Goal: Transaction & Acquisition: Purchase product/service

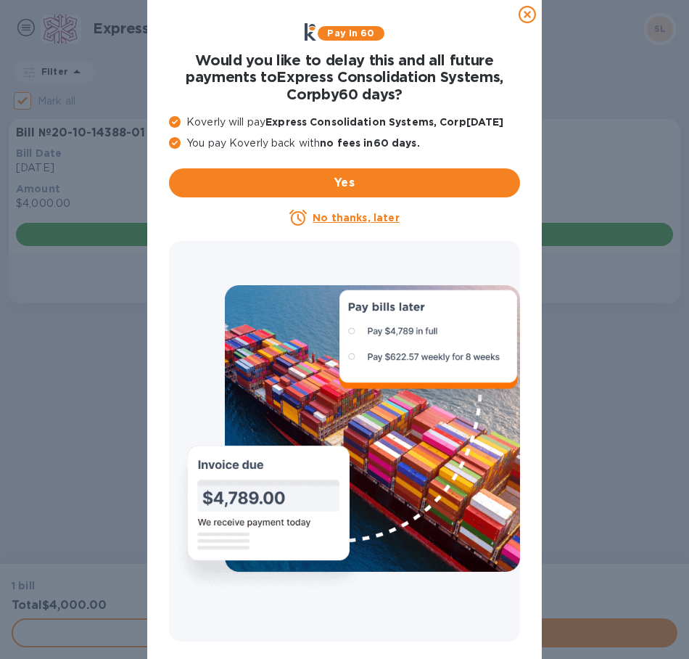
click at [528, 13] on icon at bounding box center [527, 14] width 17 height 17
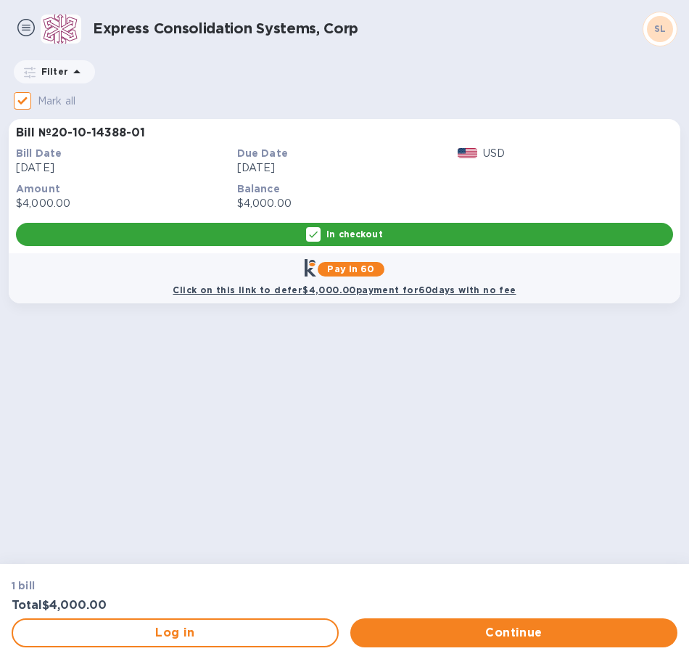
click at [399, 231] on div "In checkout" at bounding box center [344, 234] width 657 height 23
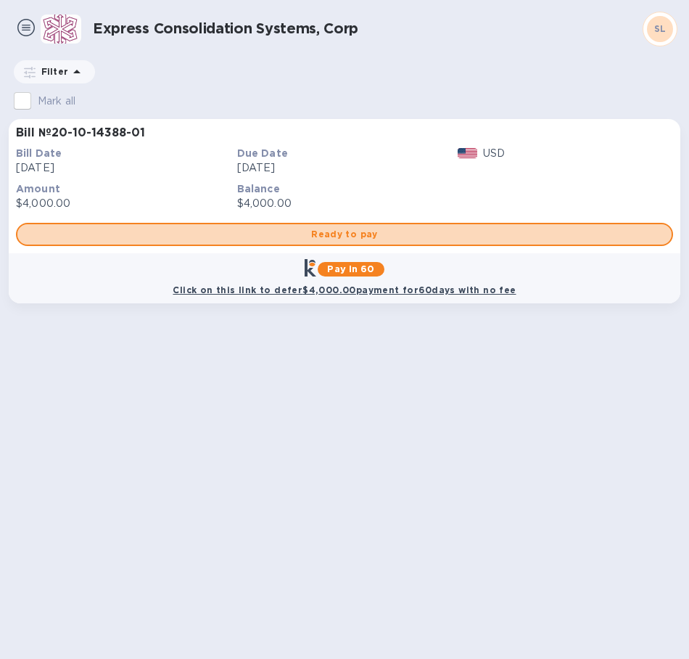
click at [399, 231] on span "Ready to pay" at bounding box center [344, 234] width 631 height 17
checkbox input "true"
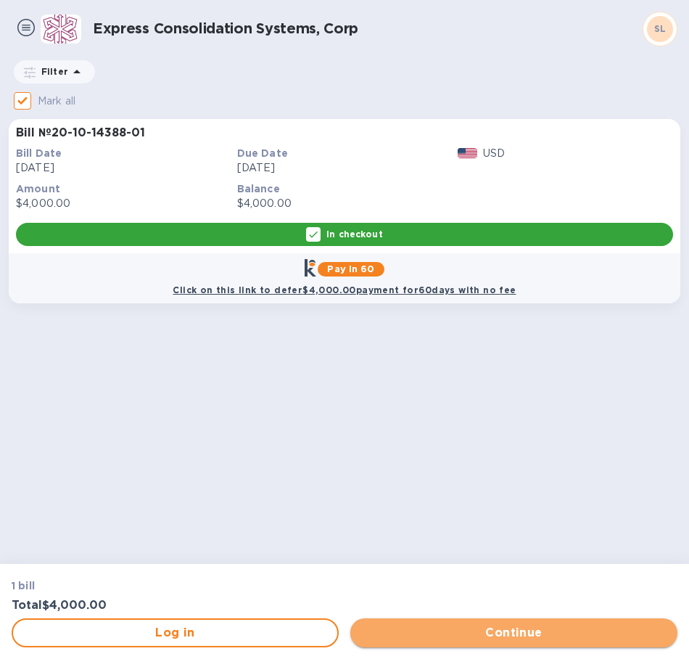
click at [450, 632] on span "Continue" at bounding box center [514, 632] width 304 height 17
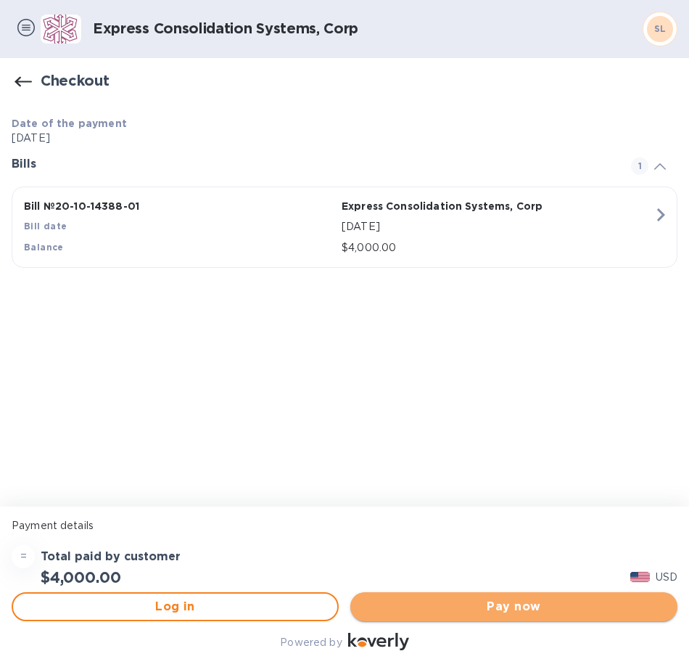
click at [467, 600] on span "Pay now" at bounding box center [514, 606] width 304 height 17
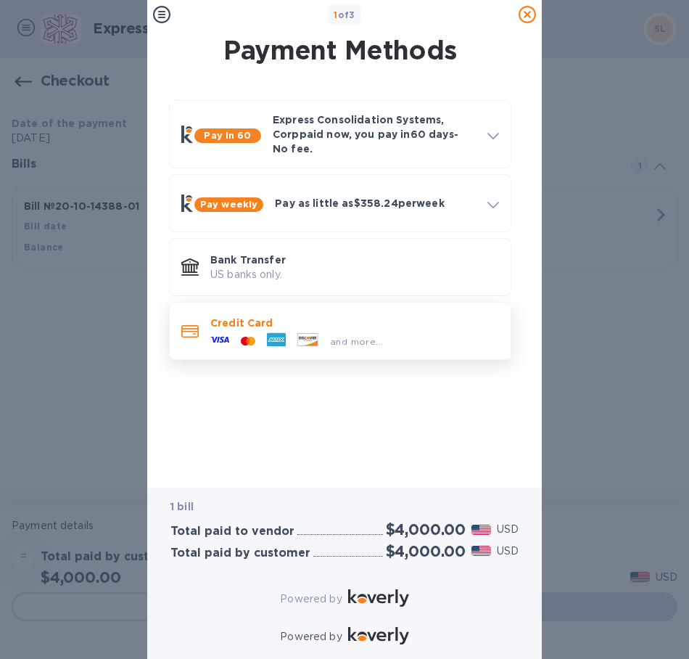
click at [285, 330] on icon at bounding box center [276, 339] width 19 height 19
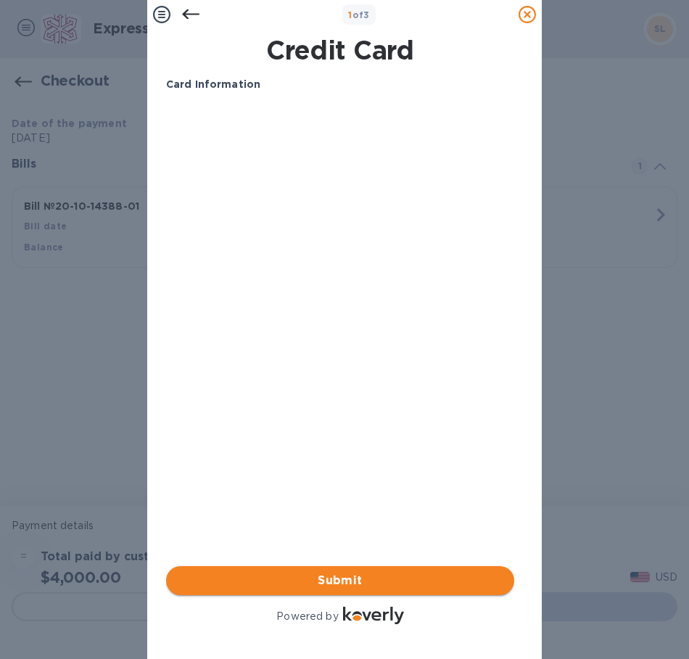
click at [363, 572] on span "Submit" at bounding box center [340, 580] width 325 height 17
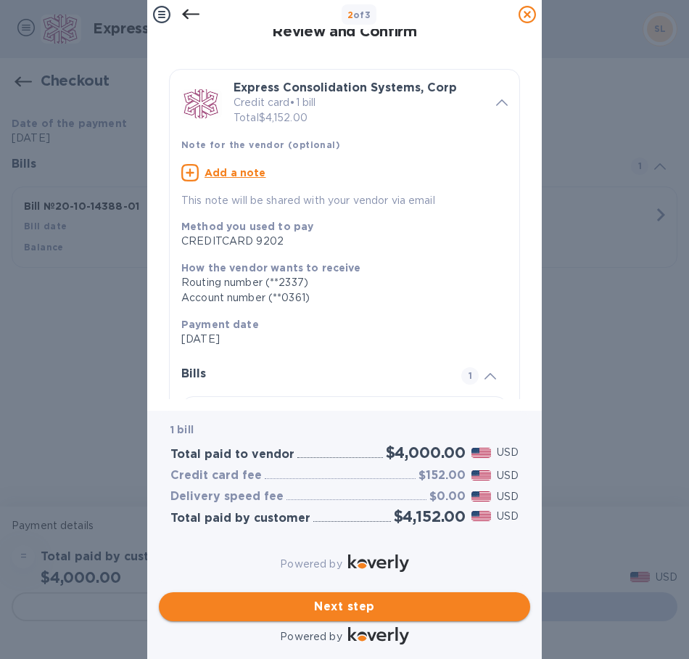
click at [287, 598] on span "Next step" at bounding box center [344, 606] width 348 height 17
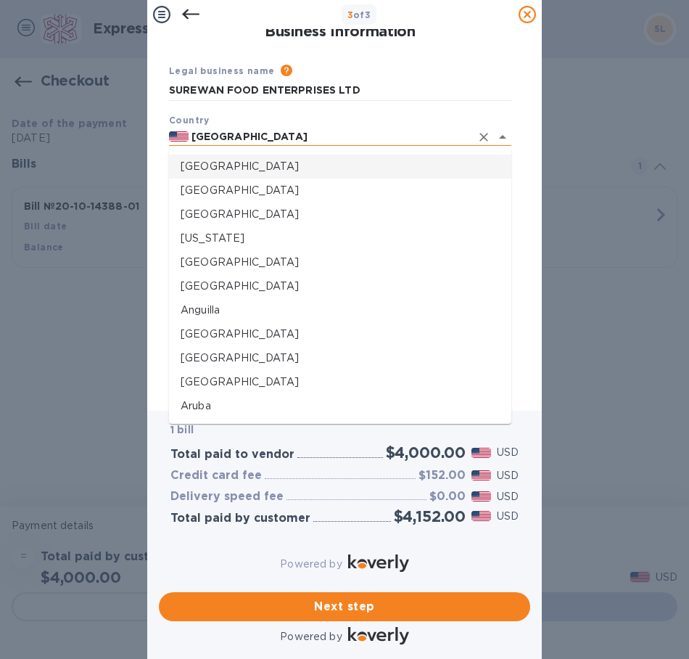
click at [231, 133] on input "[GEOGRAPHIC_DATA]" at bounding box center [330, 137] width 282 height 18
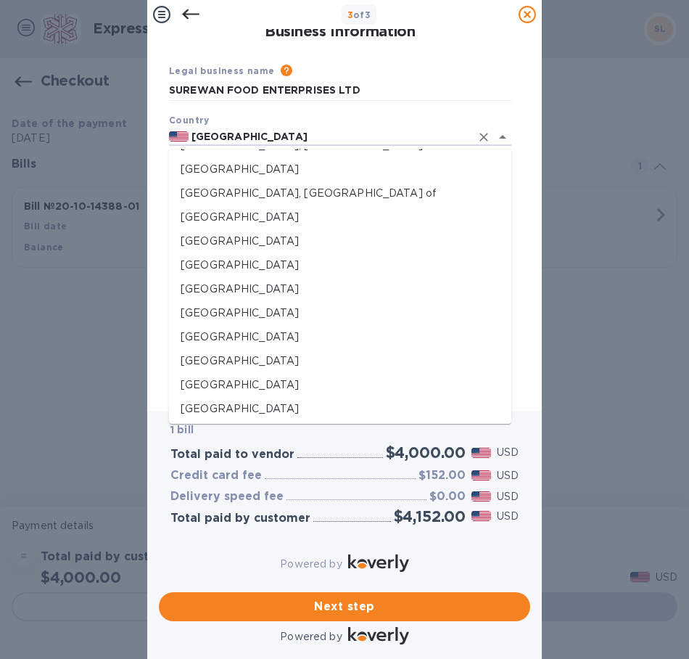
scroll to position [4363, 0]
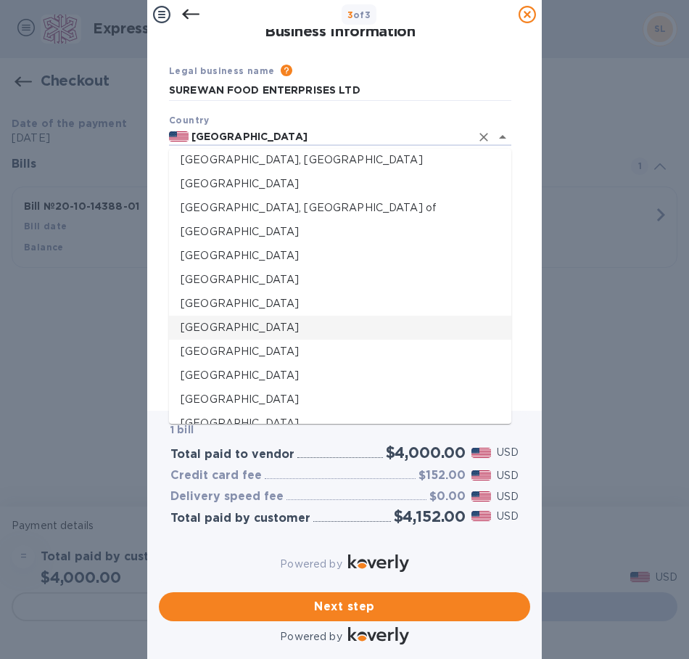
click at [279, 327] on p "[GEOGRAPHIC_DATA]" at bounding box center [340, 327] width 319 height 15
type input "[GEOGRAPHIC_DATA]"
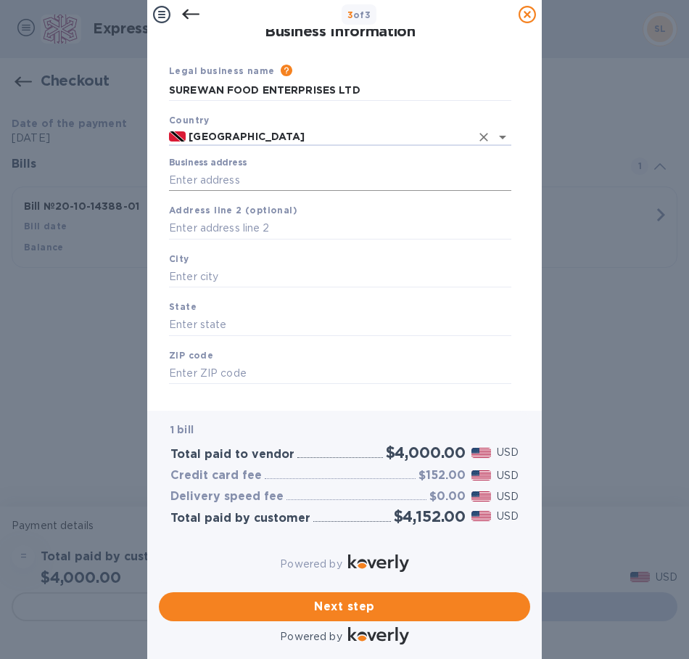
click at [250, 176] on input "Business address" at bounding box center [340, 180] width 342 height 22
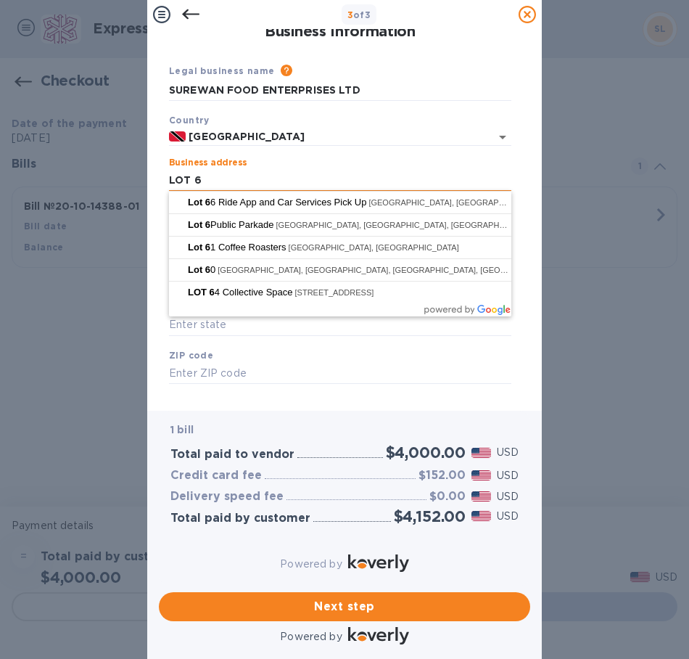
type input "LOT 6"
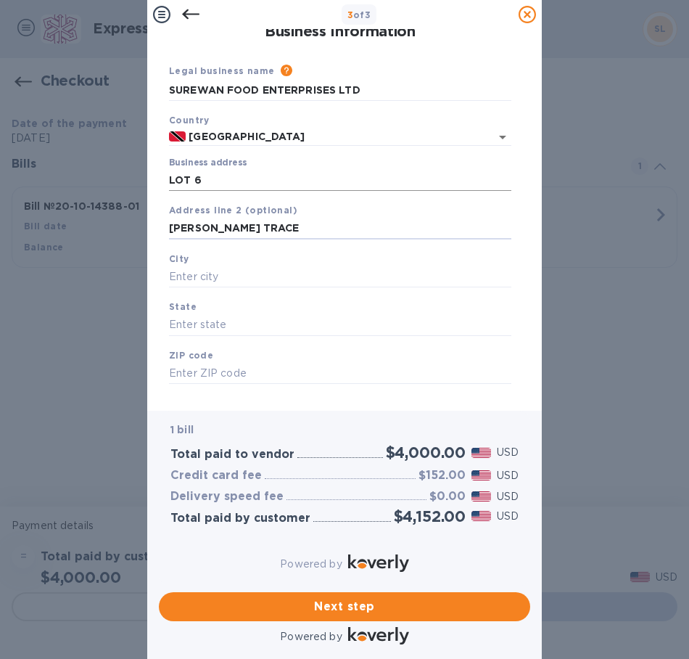
type input "[PERSON_NAME] TRACE"
type input "DEBE"
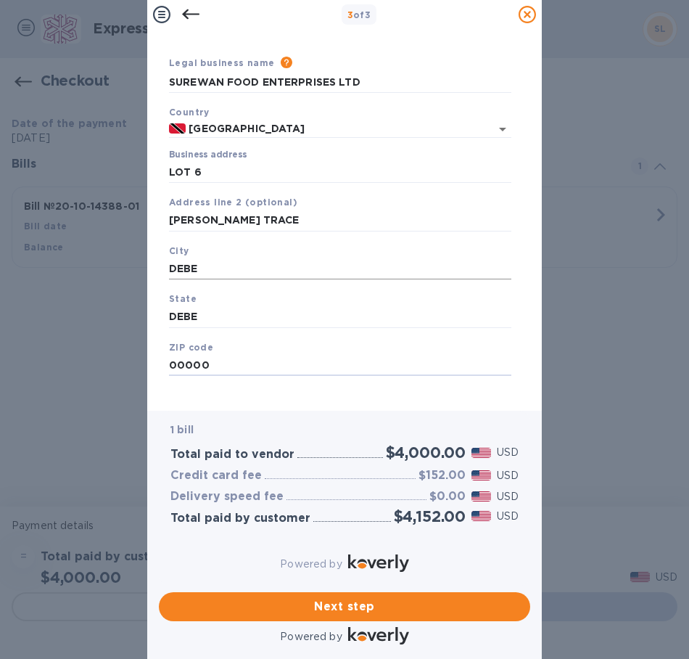
scroll to position [19, 0]
type input "00000"
click at [421, 598] on span "Next step" at bounding box center [344, 606] width 348 height 17
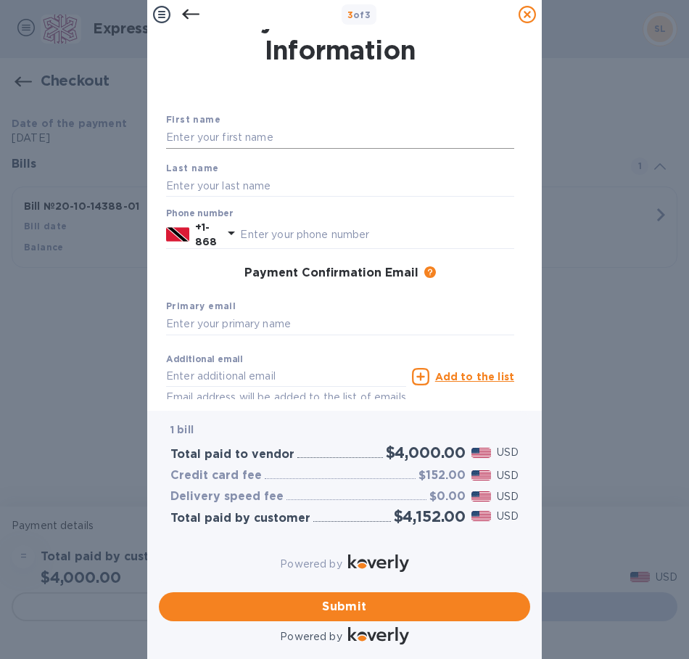
click at [315, 136] on input "text" at bounding box center [340, 138] width 348 height 22
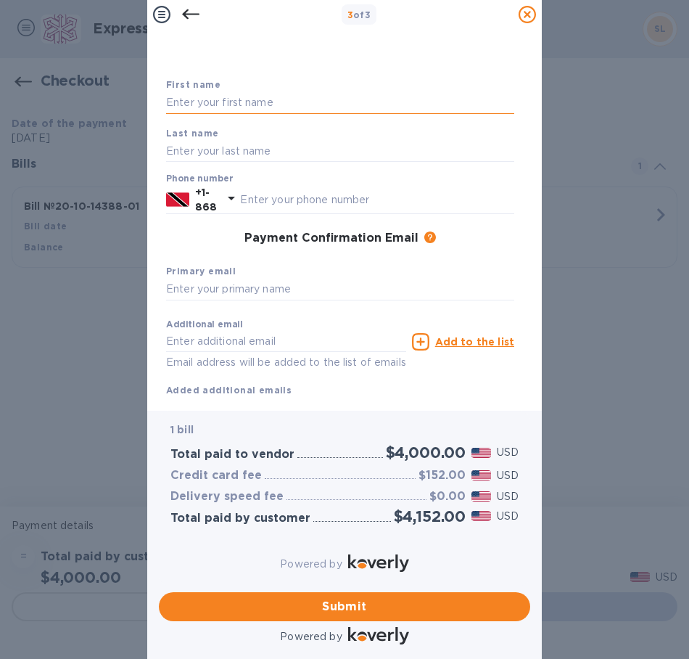
scroll to position [0, 0]
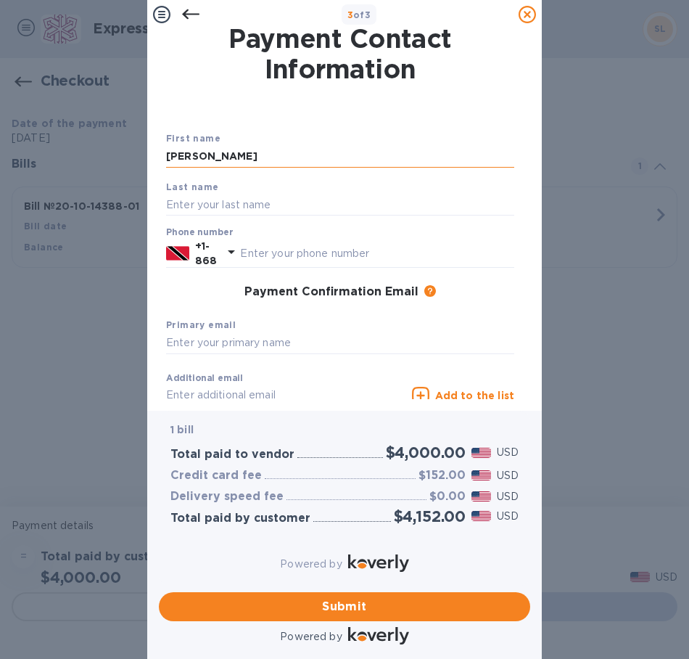
type input "[PERSON_NAME]"
drag, startPoint x: 292, startPoint y: 162, endPoint x: 214, endPoint y: 154, distance: 78.1
click at [214, 154] on input "[PERSON_NAME]" at bounding box center [340, 157] width 348 height 22
click at [237, 204] on input "text" at bounding box center [340, 205] width 348 height 22
paste input "[PERSON_NAME]"
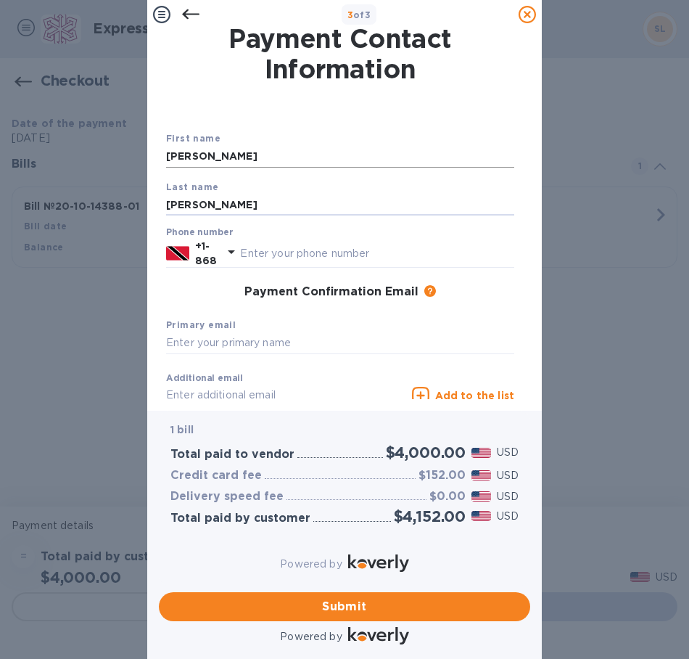
type input "[PERSON_NAME]"
drag, startPoint x: 331, startPoint y: 152, endPoint x: 221, endPoint y: 131, distance: 112.1
click at [214, 151] on input "[PERSON_NAME]" at bounding box center [340, 157] width 348 height 22
type input "[PERSON_NAME]"
click at [287, 256] on input "text" at bounding box center [377, 253] width 274 height 22
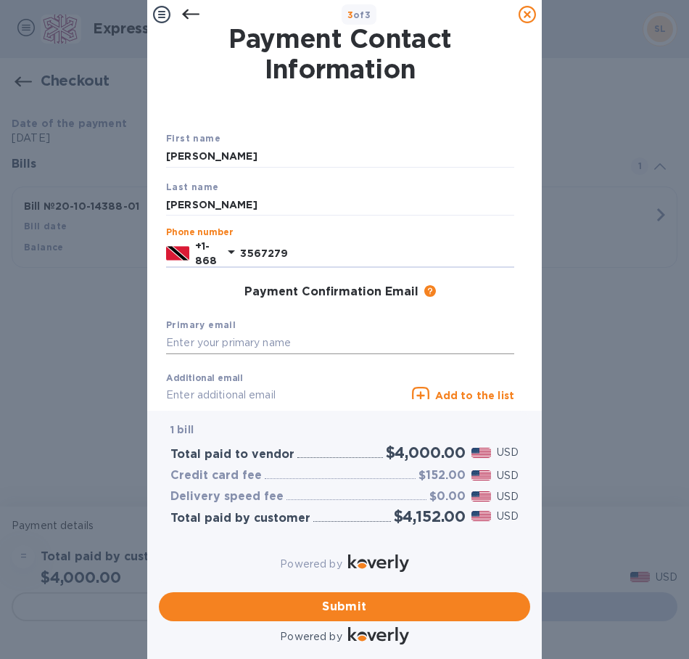
type input "3567279"
click at [336, 339] on input "text" at bounding box center [340, 343] width 348 height 22
type input "J"
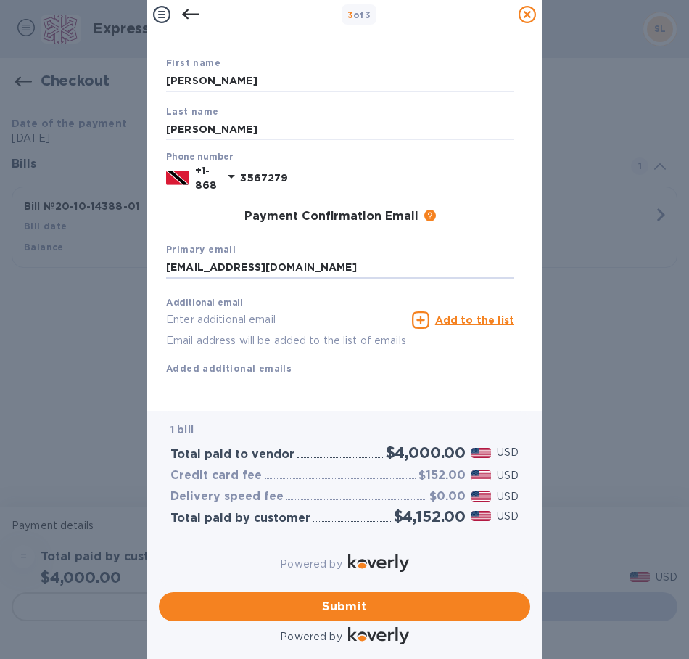
type input "[EMAIL_ADDRESS][DOMAIN_NAME]"
drag, startPoint x: 303, startPoint y: 294, endPoint x: 303, endPoint y: 285, distance: 9.4
click at [303, 309] on input "text" at bounding box center [286, 320] width 240 height 22
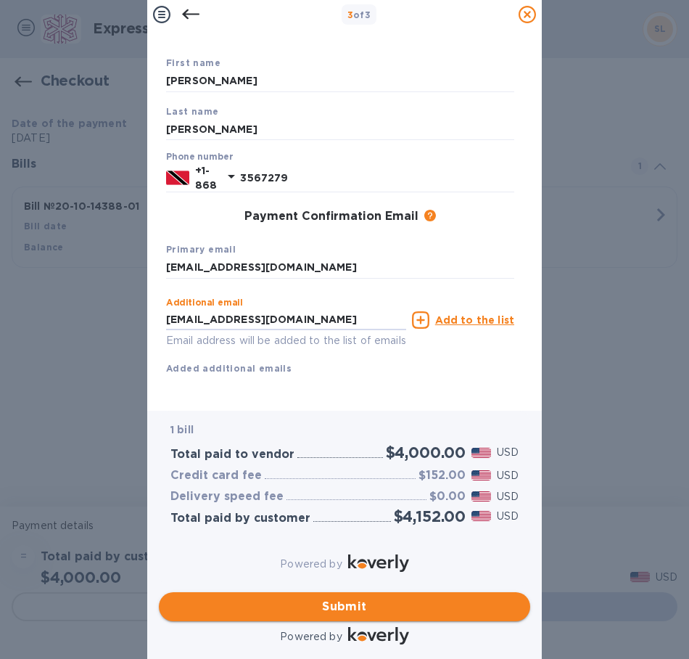
type input "[EMAIL_ADDRESS][DOMAIN_NAME]"
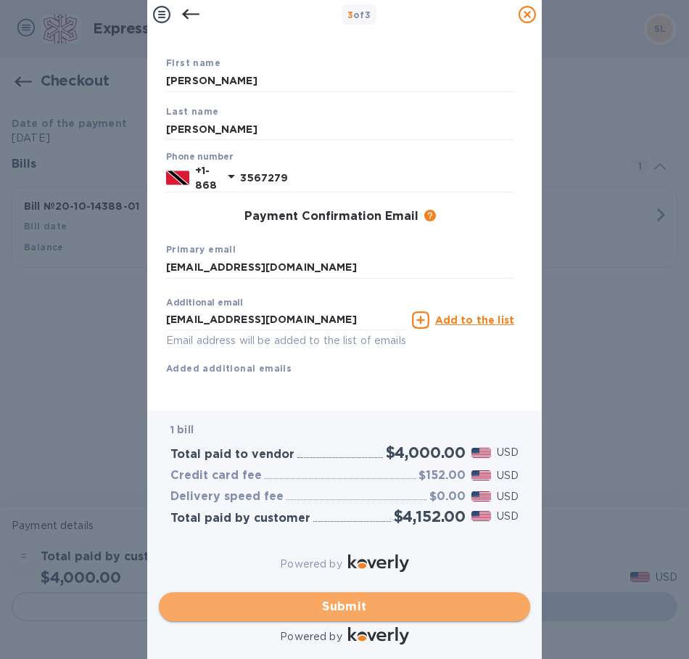
click at [413, 598] on span "Submit" at bounding box center [344, 606] width 348 height 17
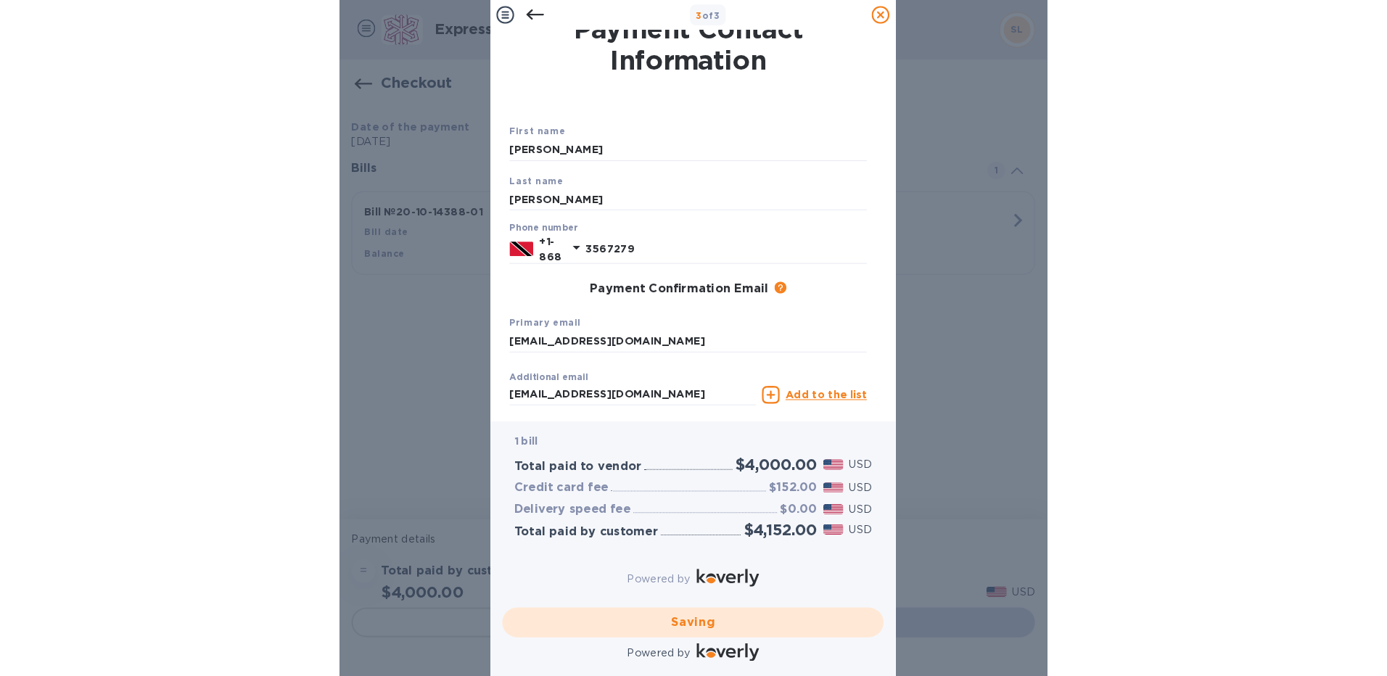
scroll to position [0, 0]
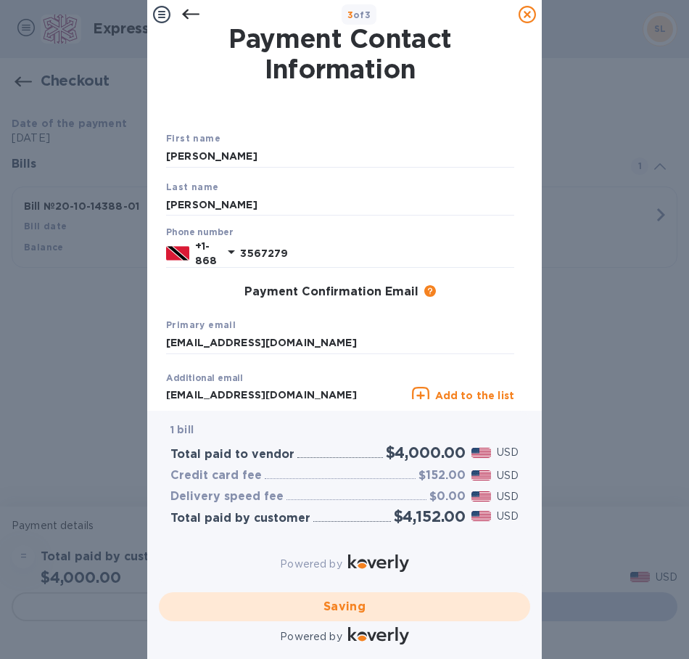
checkbox input "false"
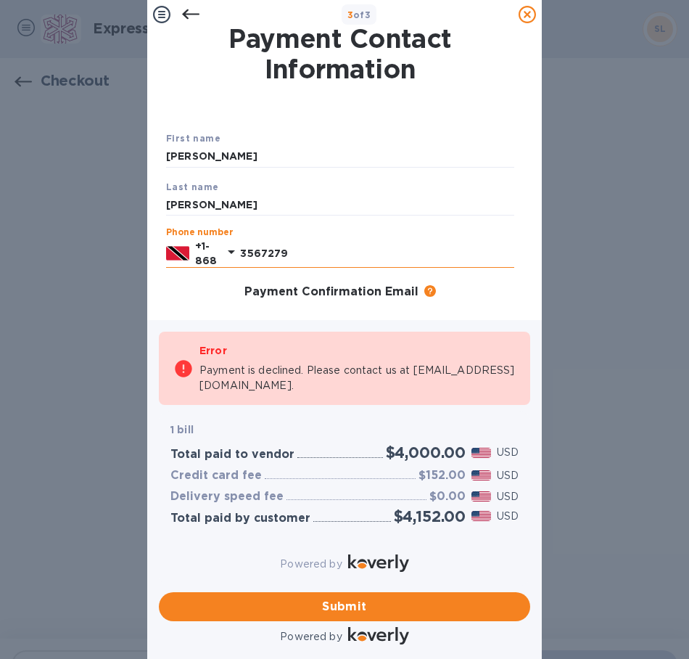
click at [258, 247] on input "3567279" at bounding box center [377, 253] width 274 height 22
type input "3567279"
click at [376, 598] on span "Submit" at bounding box center [344, 606] width 348 height 17
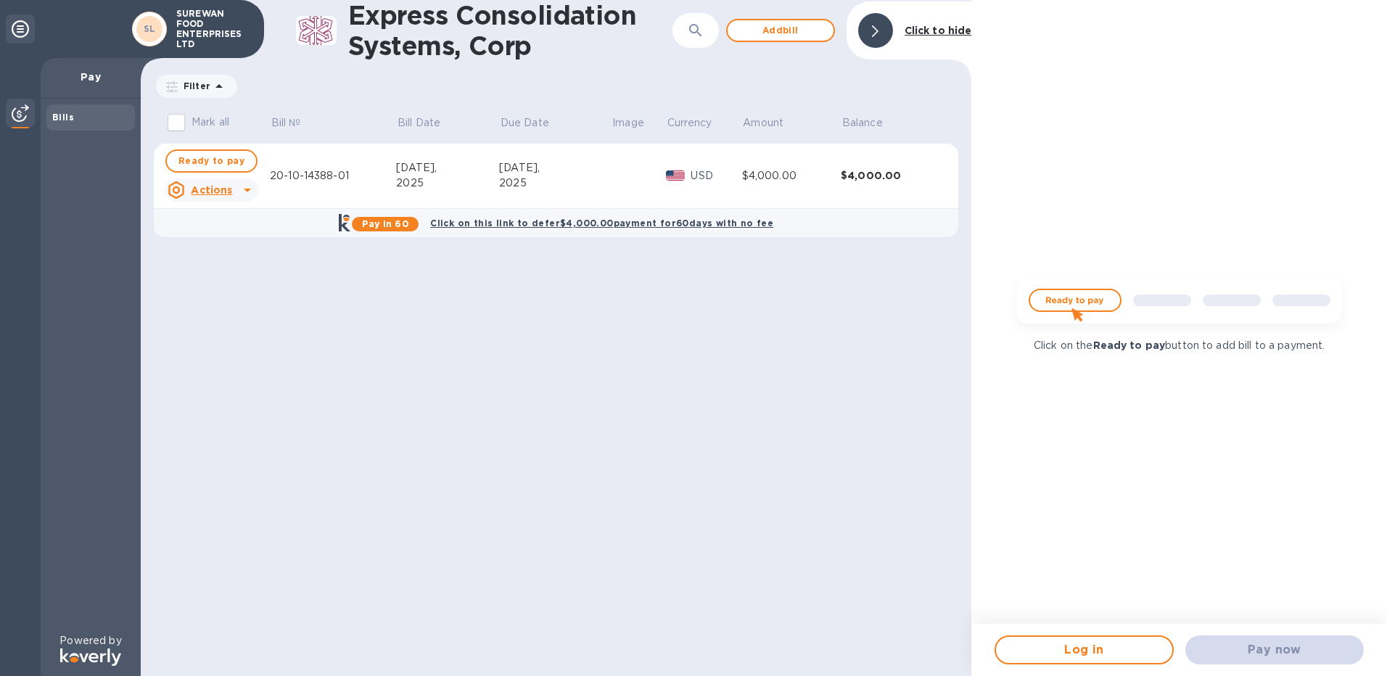
click at [350, 176] on div "20-10-14388-01" at bounding box center [333, 175] width 126 height 15
click at [218, 162] on span "Ready to pay" at bounding box center [211, 160] width 66 height 17
checkbox input "true"
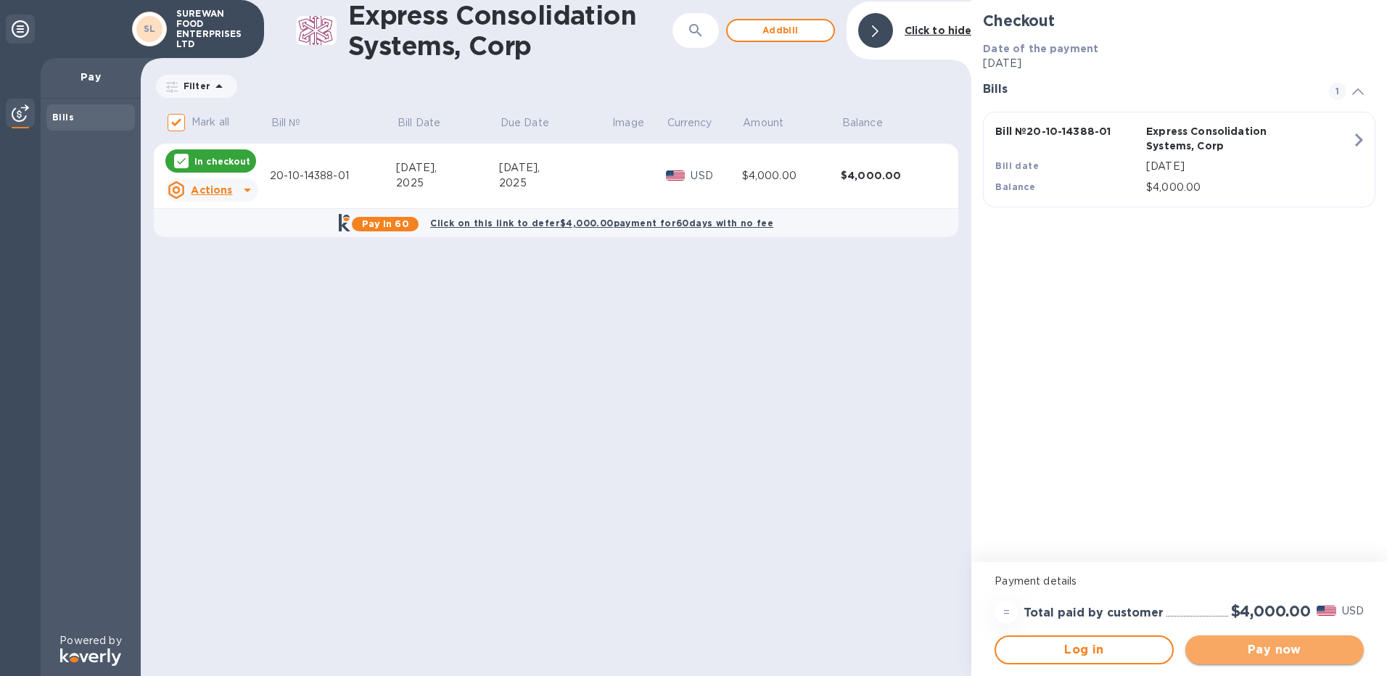
click at [688, 654] on span "Pay now" at bounding box center [1274, 649] width 155 height 17
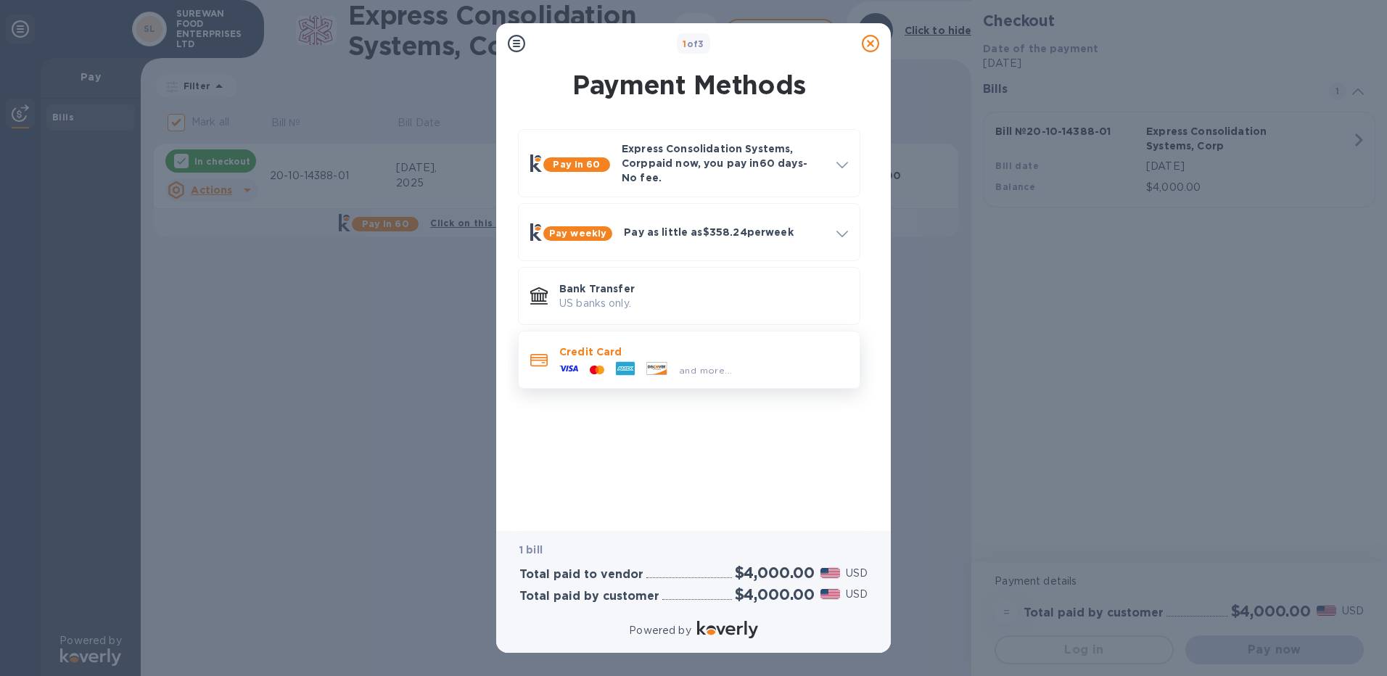
click at [688, 345] on p "Credit Card" at bounding box center [703, 352] width 289 height 15
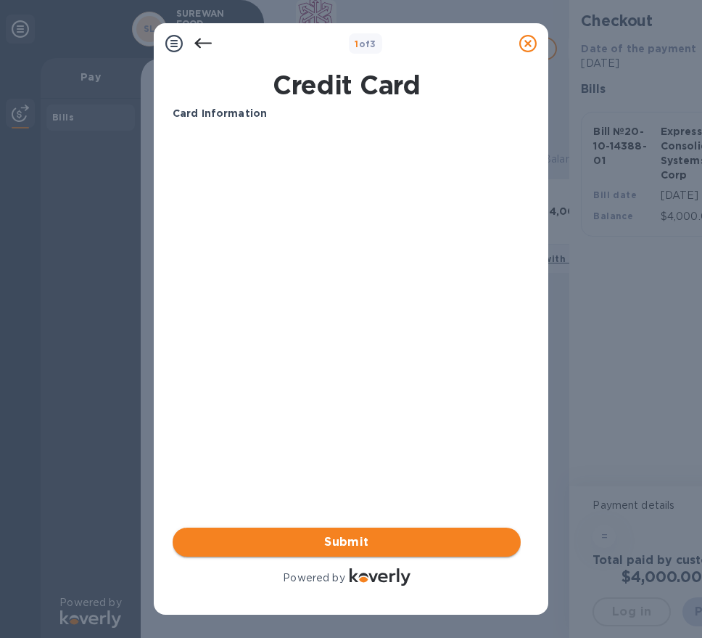
click at [312, 538] on span "Submit" at bounding box center [346, 541] width 325 height 17
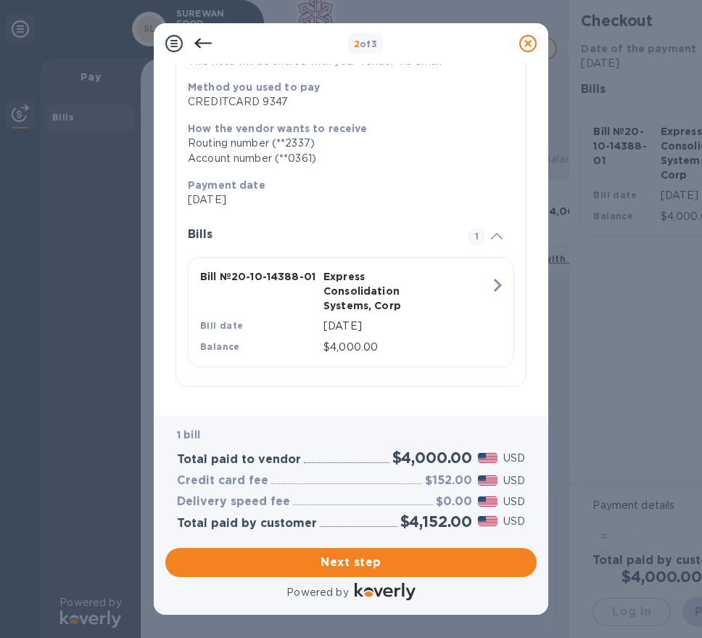
scroll to position [11, 0]
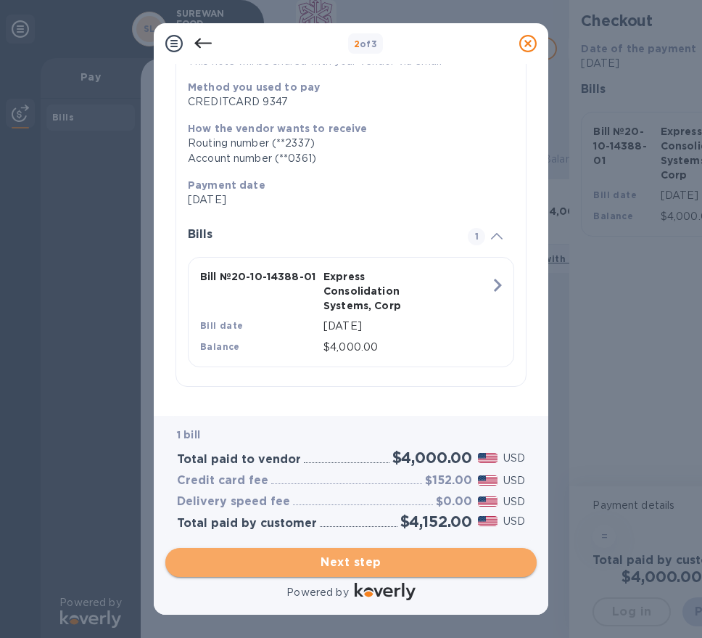
click at [376, 566] on span "Next step" at bounding box center [351, 561] width 348 height 17
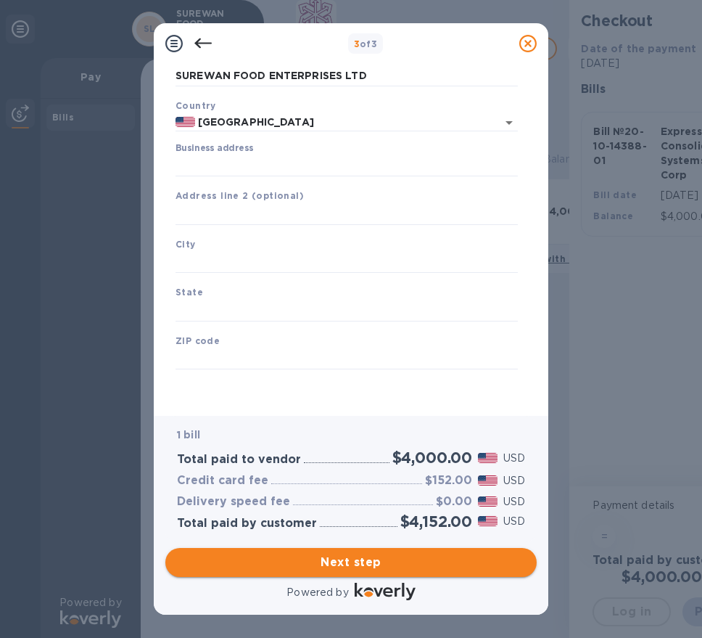
scroll to position [58, 0]
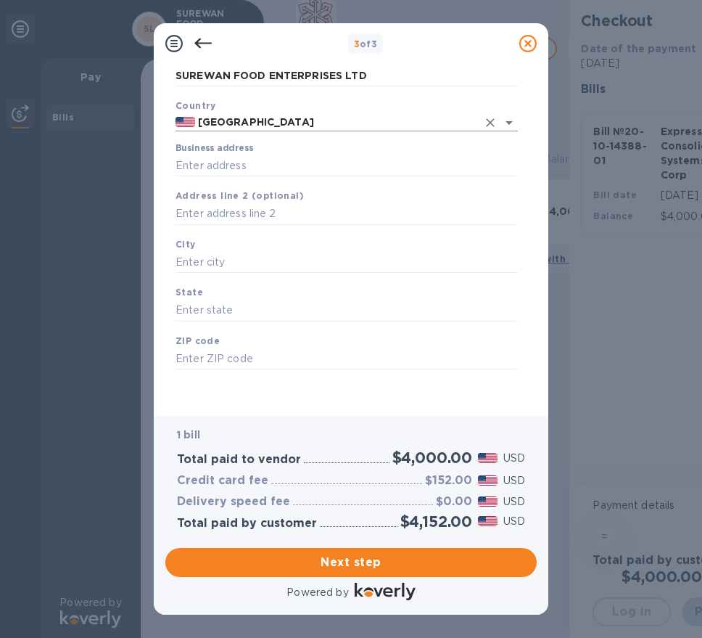
click at [252, 121] on input "[GEOGRAPHIC_DATA]" at bounding box center [336, 122] width 282 height 18
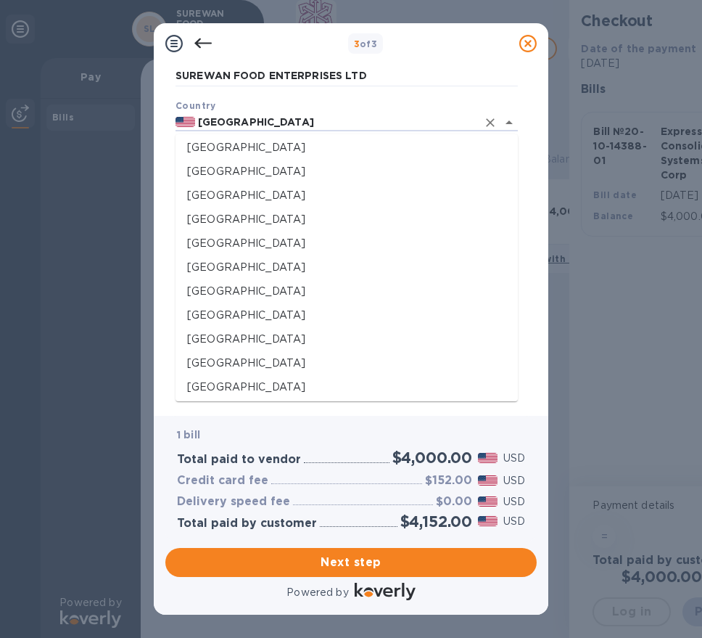
scroll to position [4465, 0]
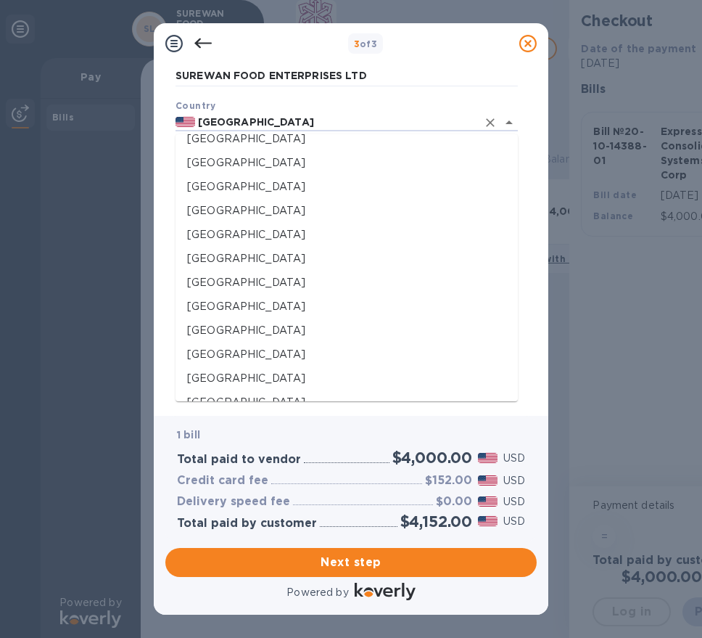
click at [529, 347] on div "Business Information Legal business name Please provide the legal name that app…" at bounding box center [350, 234] width 371 height 340
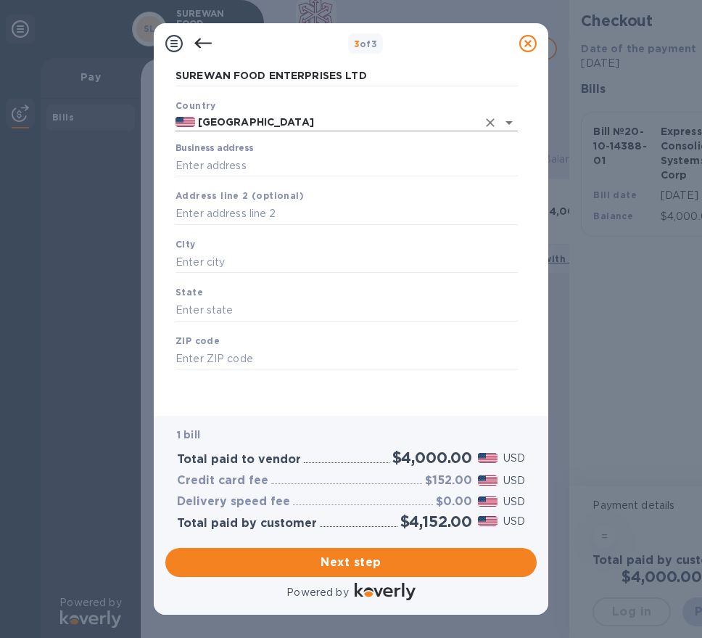
click at [436, 115] on input "[GEOGRAPHIC_DATA]" at bounding box center [336, 122] width 282 height 18
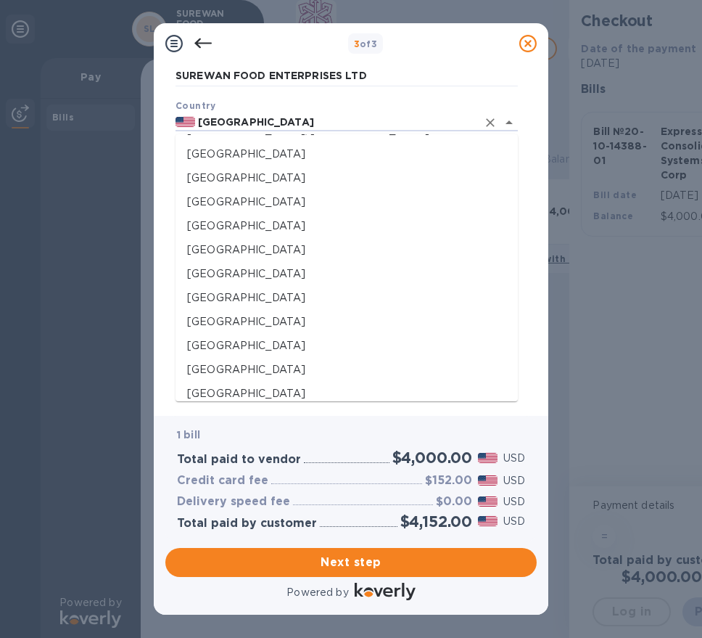
scroll to position [4380, 0]
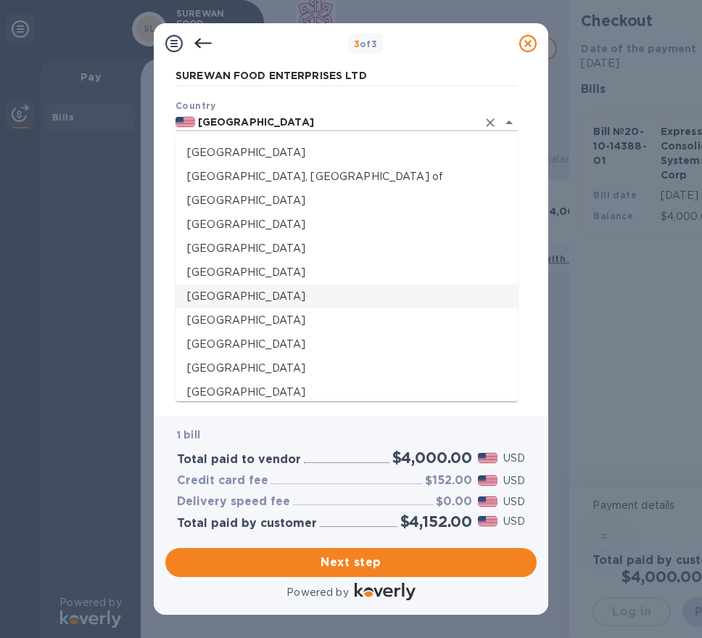
click at [465, 299] on p "[GEOGRAPHIC_DATA]" at bounding box center [346, 296] width 319 height 15
type input "[GEOGRAPHIC_DATA]"
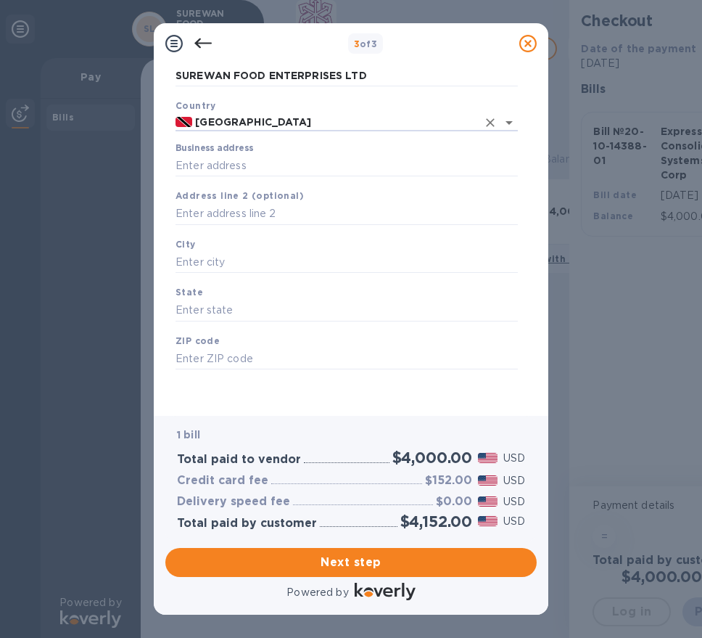
click at [426, 149] on div "Business address" at bounding box center [347, 159] width 342 height 33
click at [431, 160] on input "Business address" at bounding box center [347, 165] width 342 height 22
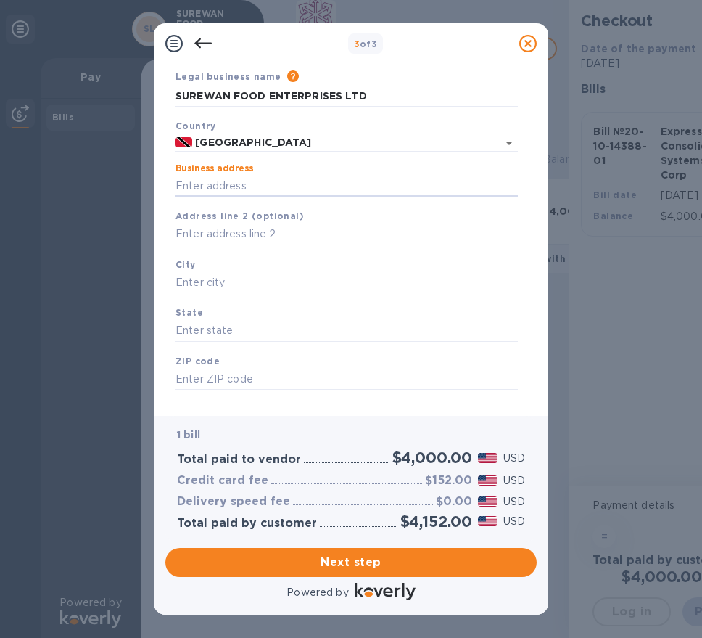
scroll to position [58, 0]
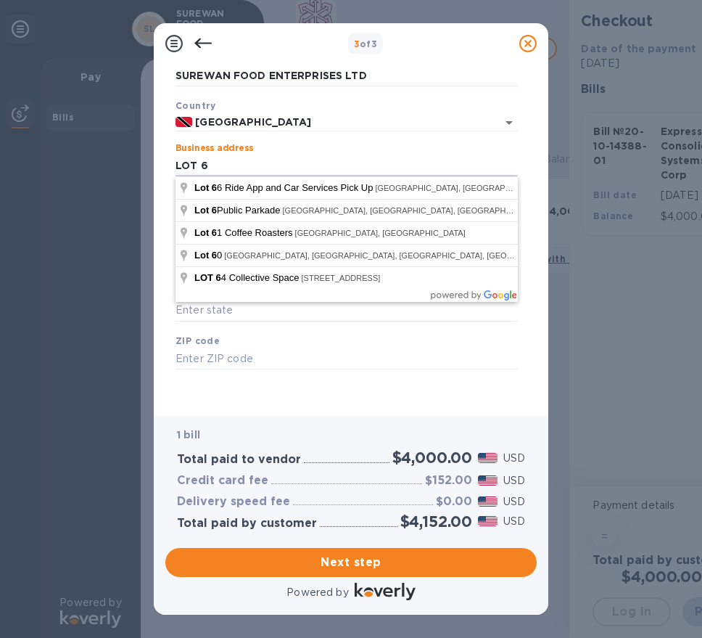
type input "LOT 6"
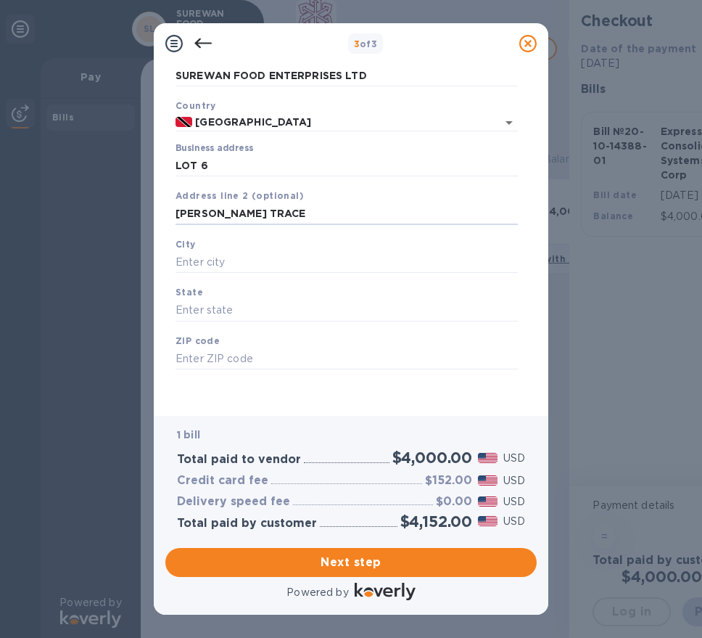
type input "[PERSON_NAME] TRACE"
type input "DEBE"
type input "d"
type input "DEBE"
click at [357, 352] on input "text" at bounding box center [347, 359] width 342 height 22
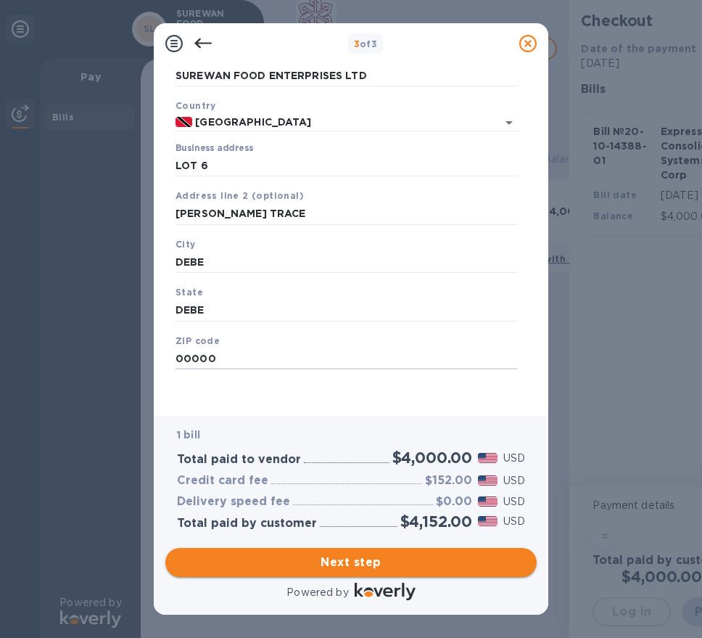
type input "00000"
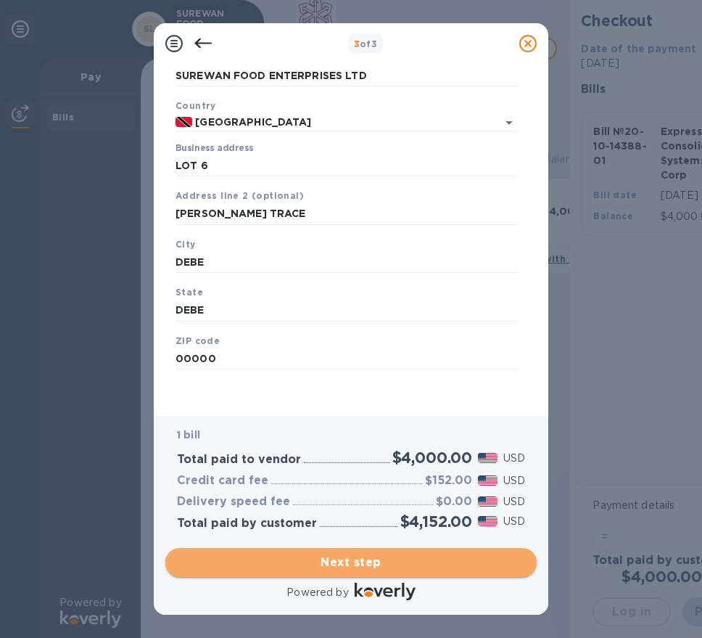
click at [387, 558] on span "Next step" at bounding box center [351, 561] width 348 height 17
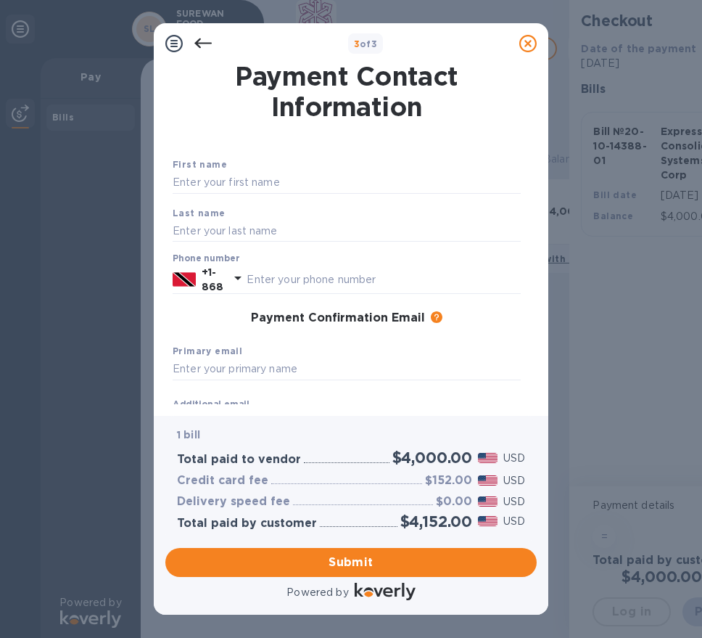
scroll to position [0, 0]
click at [322, 186] on input "text" at bounding box center [347, 183] width 348 height 22
type input "[PERSON_NAME]"
click at [321, 226] on input "text" at bounding box center [347, 231] width 348 height 22
type input "s"
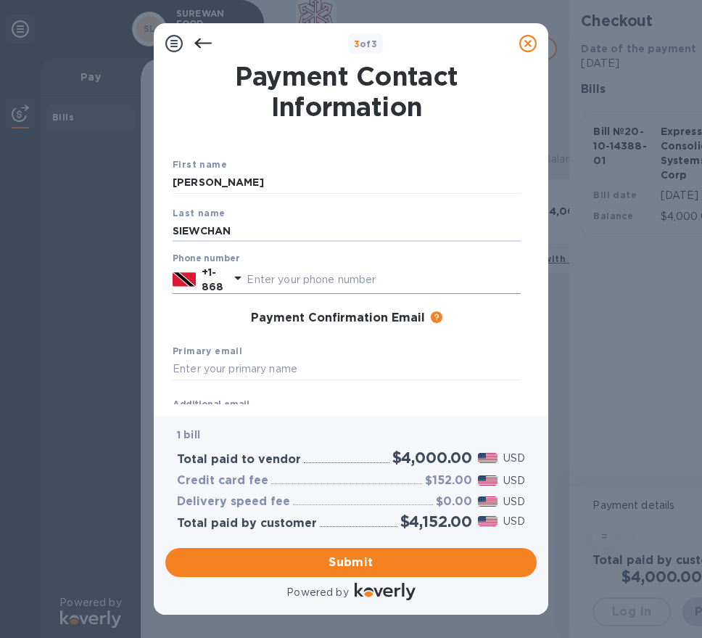
type input "SIEWCHAN"
click at [280, 281] on input "text" at bounding box center [384, 279] width 274 height 22
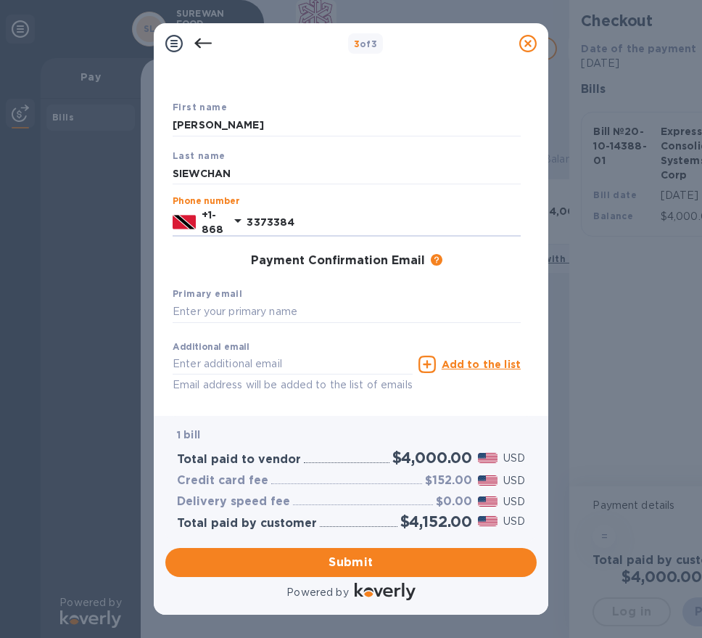
scroll to position [114, 0]
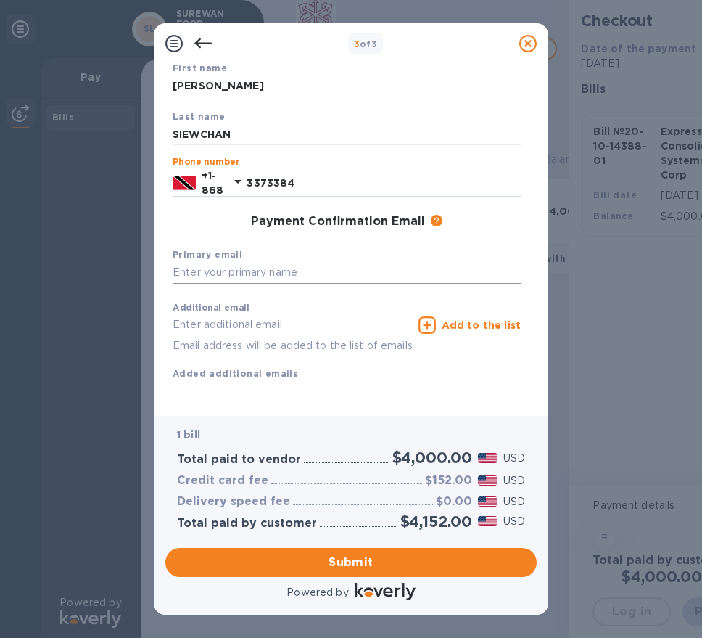
type input "3373384"
click at [310, 264] on input "text" at bounding box center [347, 273] width 348 height 22
type input "J"
type input "[EMAIL_ADDRESS][DOMAIN_NAME]"
click at [447, 556] on span "Submit" at bounding box center [351, 561] width 348 height 17
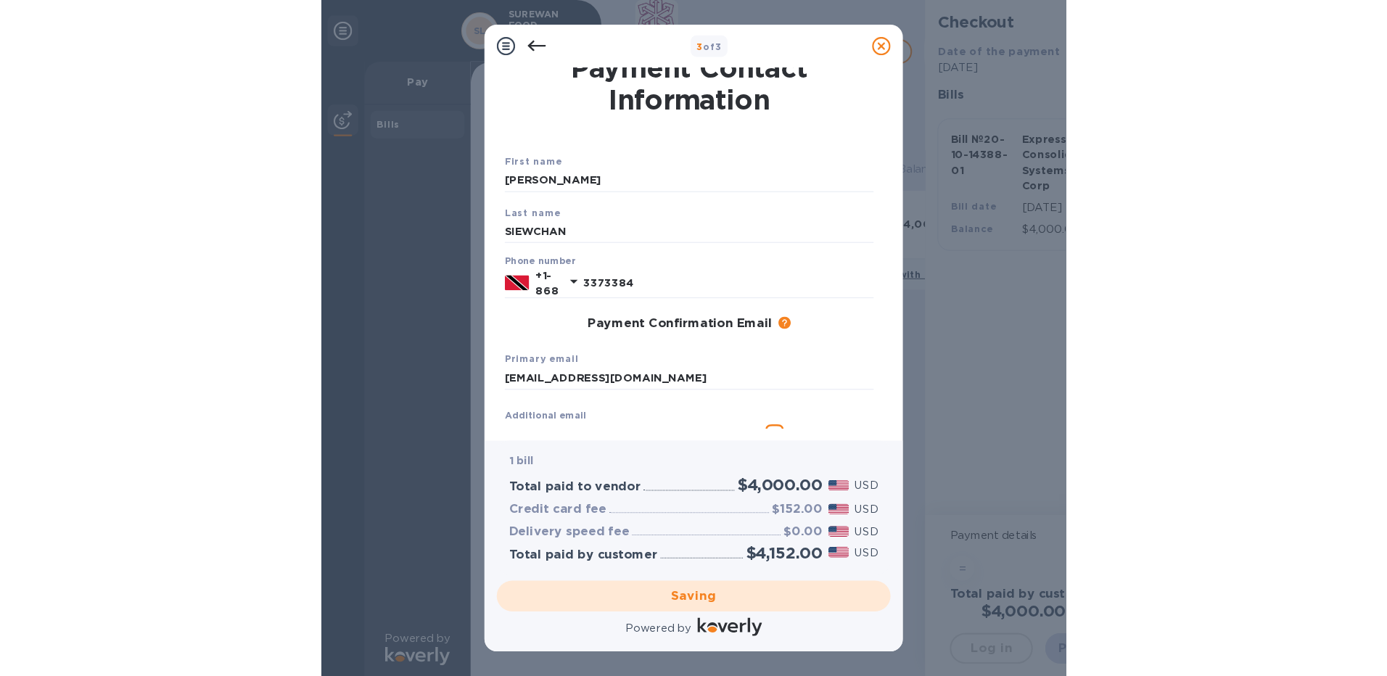
scroll to position [0, 0]
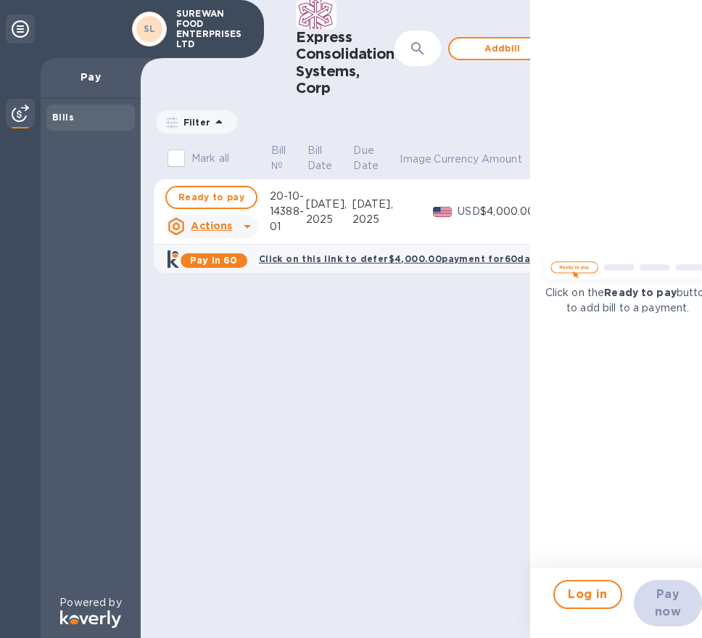
click at [519, 210] on div "$4,000.00" at bounding box center [511, 211] width 62 height 15
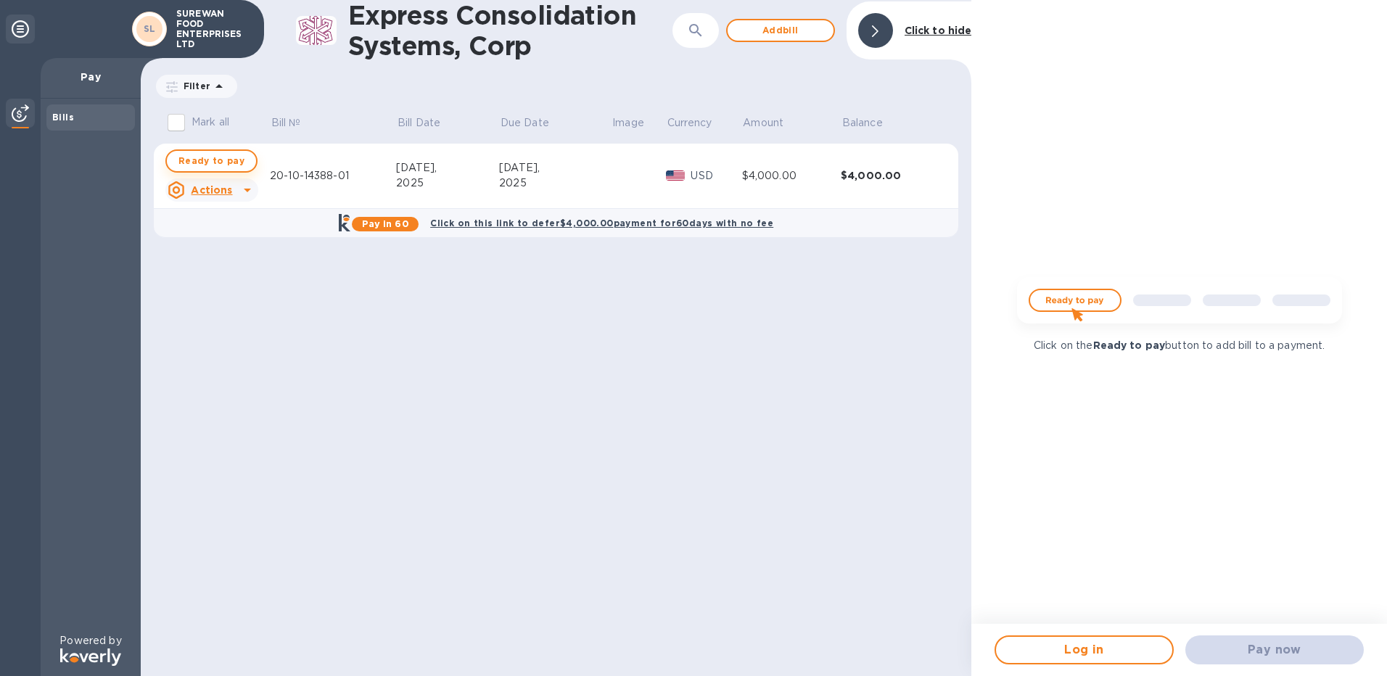
drag, startPoint x: 302, startPoint y: 173, endPoint x: 200, endPoint y: 167, distance: 102.4
click at [200, 167] on span "Ready to pay" at bounding box center [211, 160] width 66 height 17
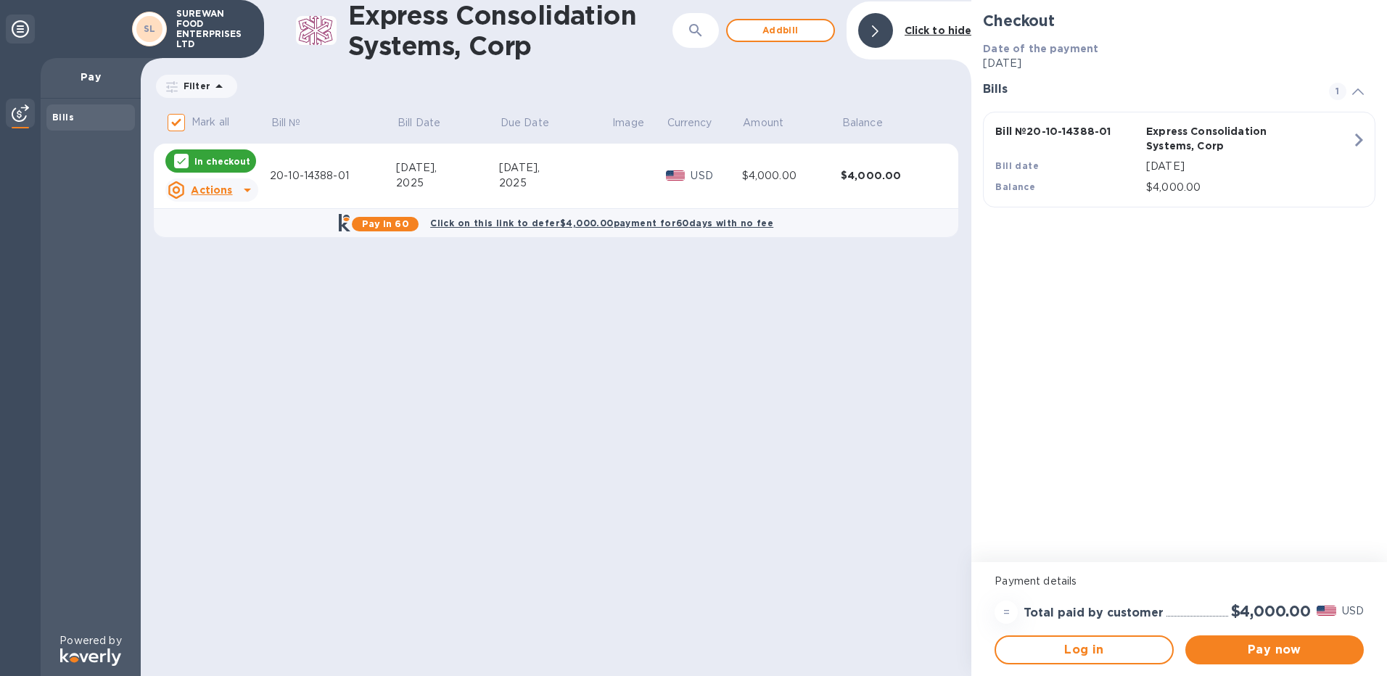
click at [200, 167] on p "In checkout" at bounding box center [222, 161] width 56 height 12
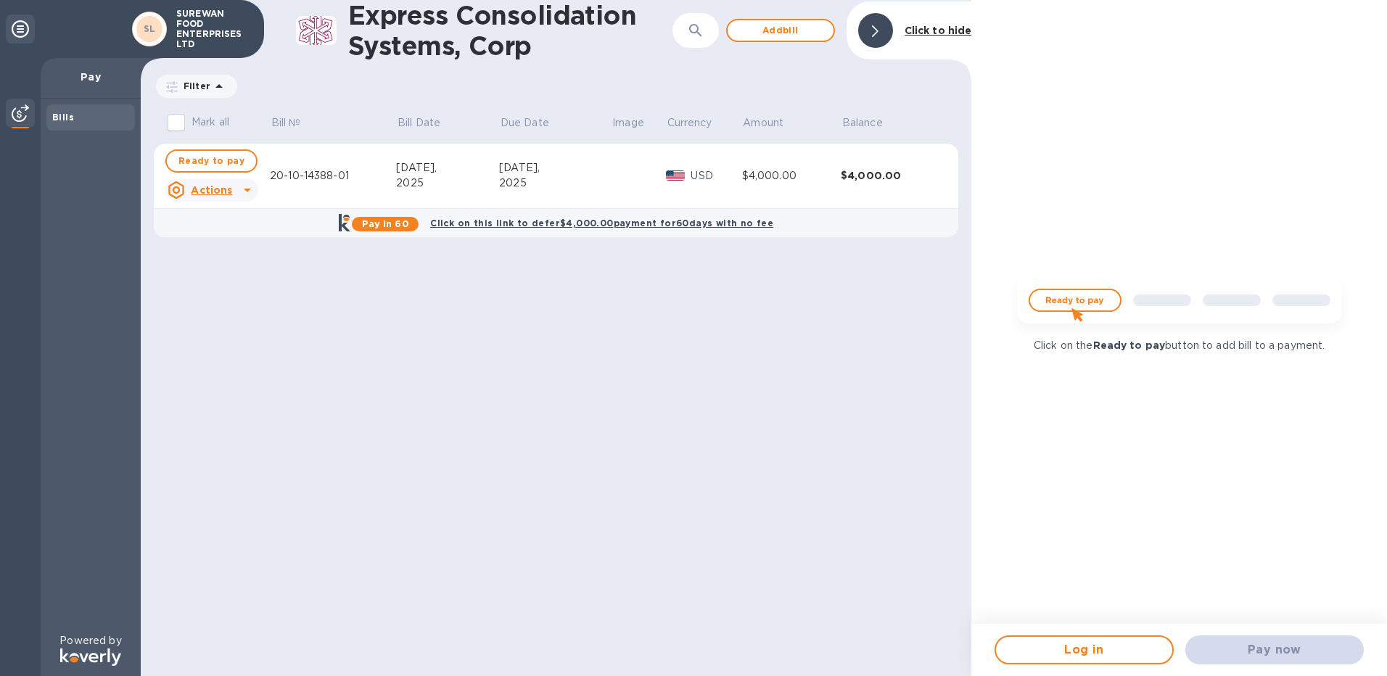
click at [200, 167] on span "Ready to pay" at bounding box center [211, 160] width 66 height 17
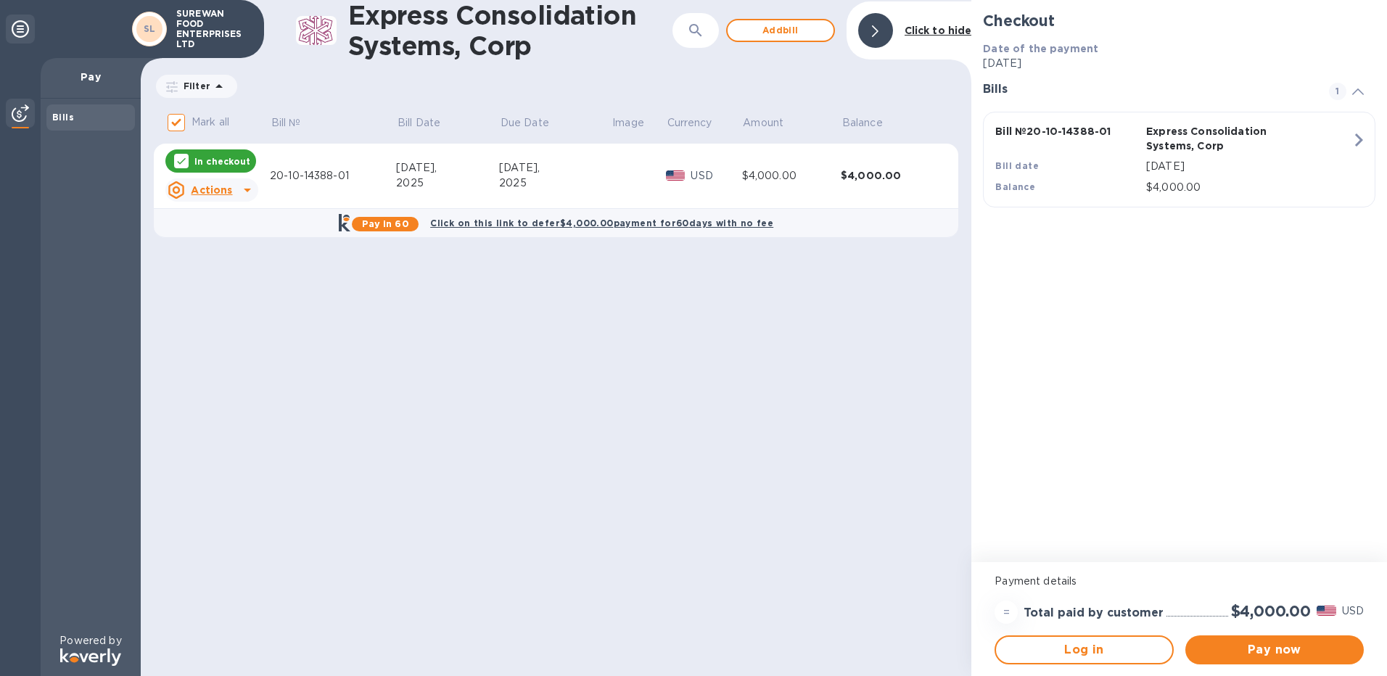
click at [200, 167] on p "In checkout" at bounding box center [222, 161] width 56 height 12
checkbox input "false"
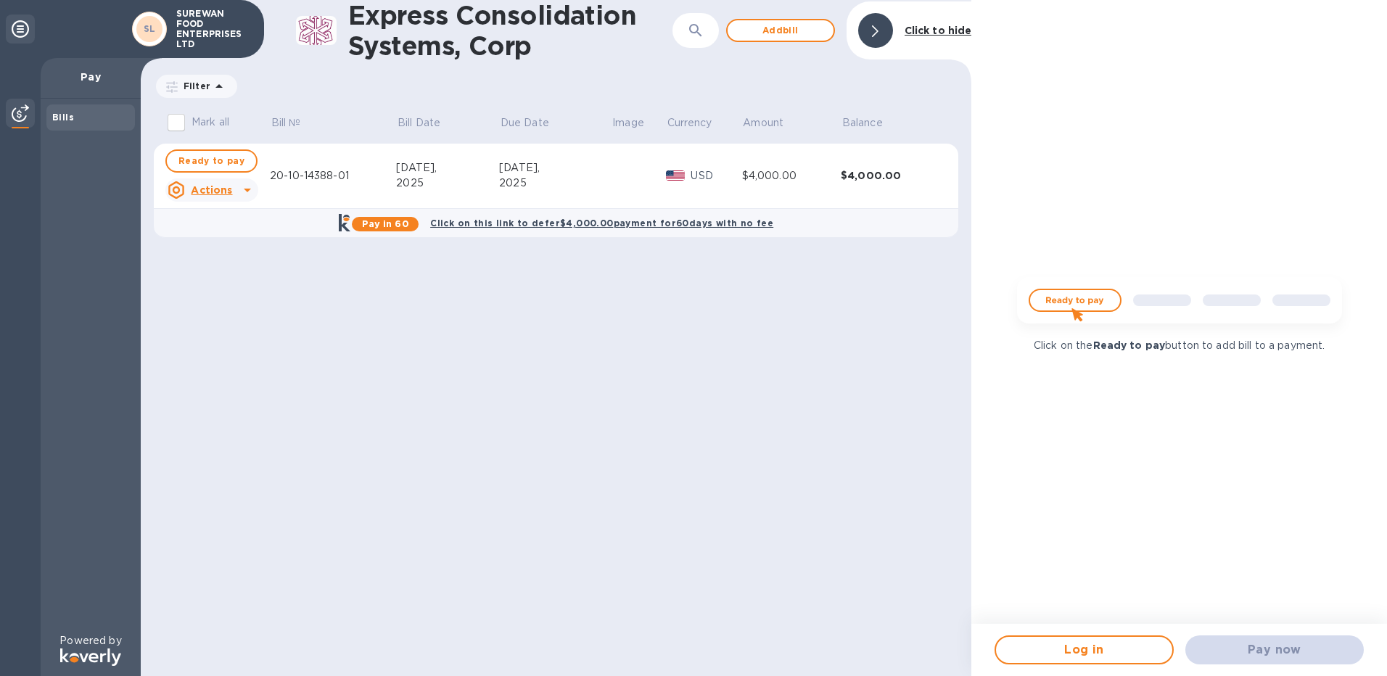
click at [688, 180] on div "$4,000.00" at bounding box center [890, 175] width 99 height 15
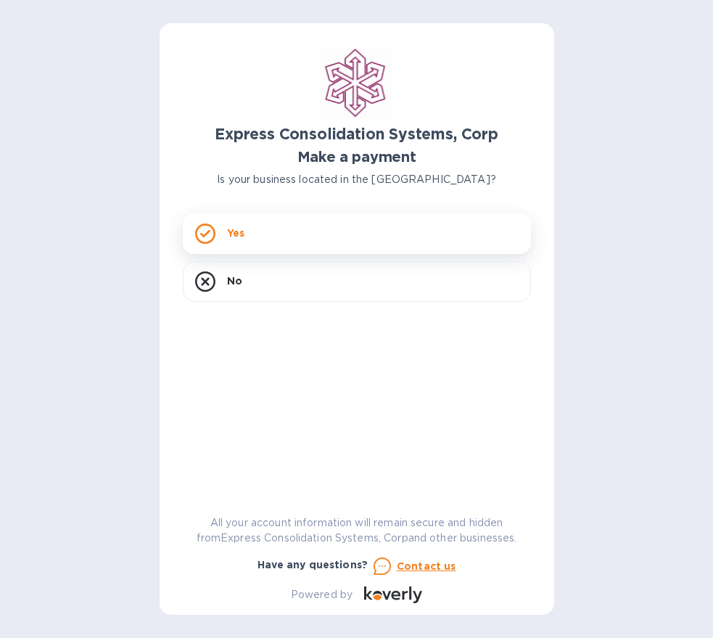
click at [375, 215] on div "Yes" at bounding box center [357, 233] width 348 height 41
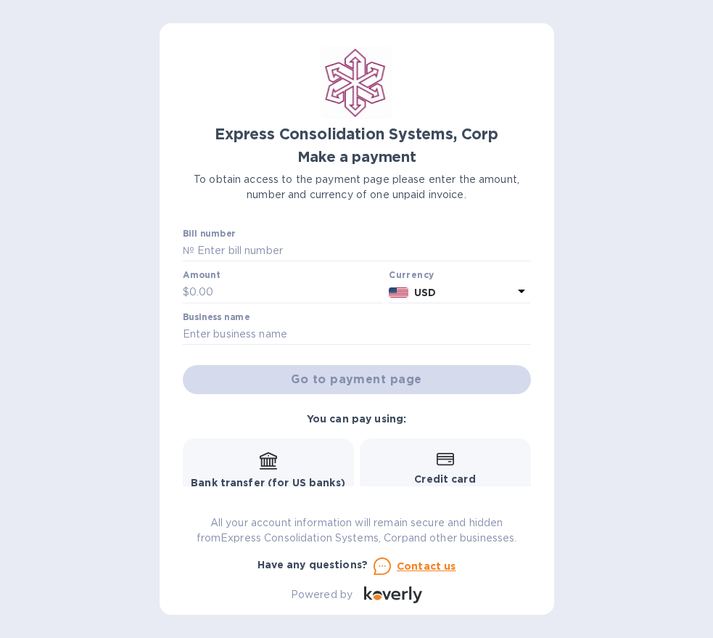
click at [359, 262] on div at bounding box center [357, 262] width 348 height 3
click at [359, 256] on input "text" at bounding box center [362, 251] width 337 height 22
type input "20-10-14388-01"
type input "2,000"
click at [337, 329] on input "text" at bounding box center [357, 334] width 348 height 22
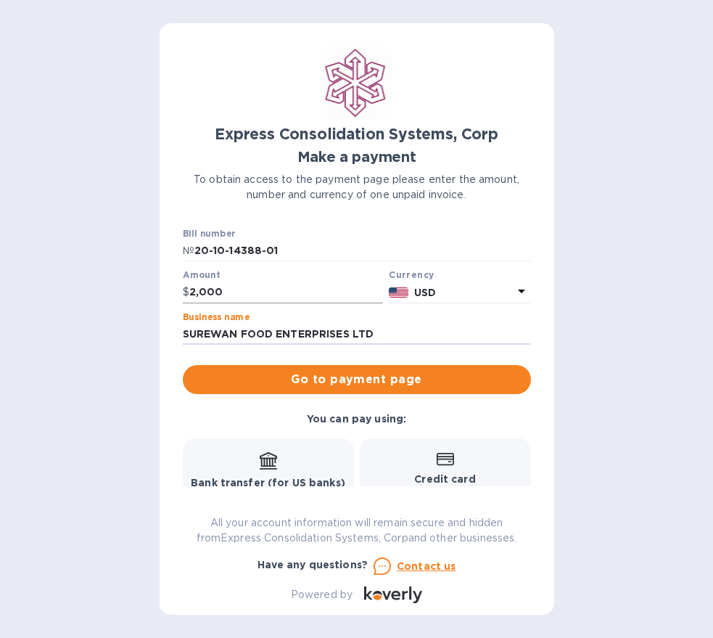
type input "SUREWAN FOOD ENTERPRISES LTD"
drag, startPoint x: 228, startPoint y: 294, endPoint x: 100, endPoint y: 276, distance: 129.0
click at [100, 281] on div "Express Consolidation Systems, Corp Make a payment To obtain access to the paym…" at bounding box center [356, 319] width 713 height 638
type input "1,500"
click at [348, 381] on span "Go to payment page" at bounding box center [356, 379] width 325 height 17
